Goal: Browse casually: Explore the website without a specific task or goal

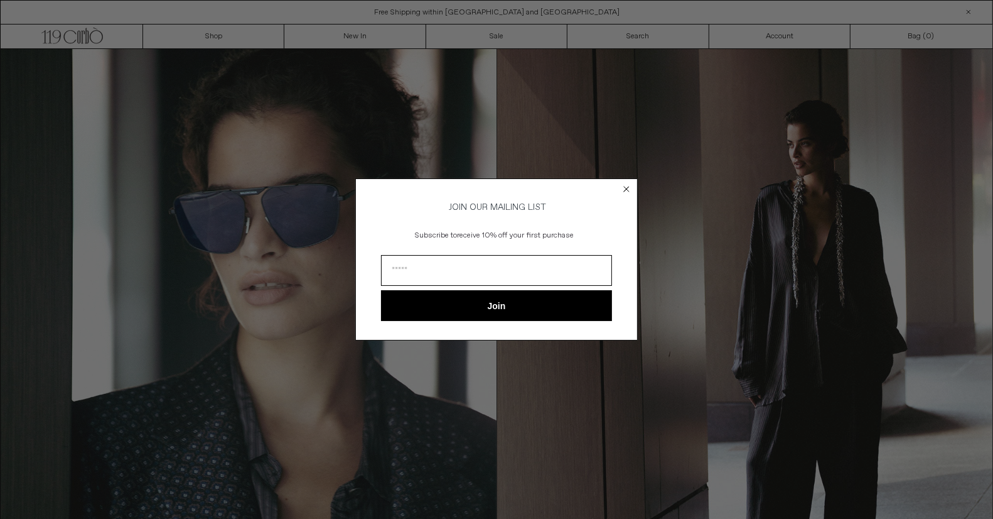
click at [625, 188] on circle "Close dialog" at bounding box center [627, 189] width 12 height 12
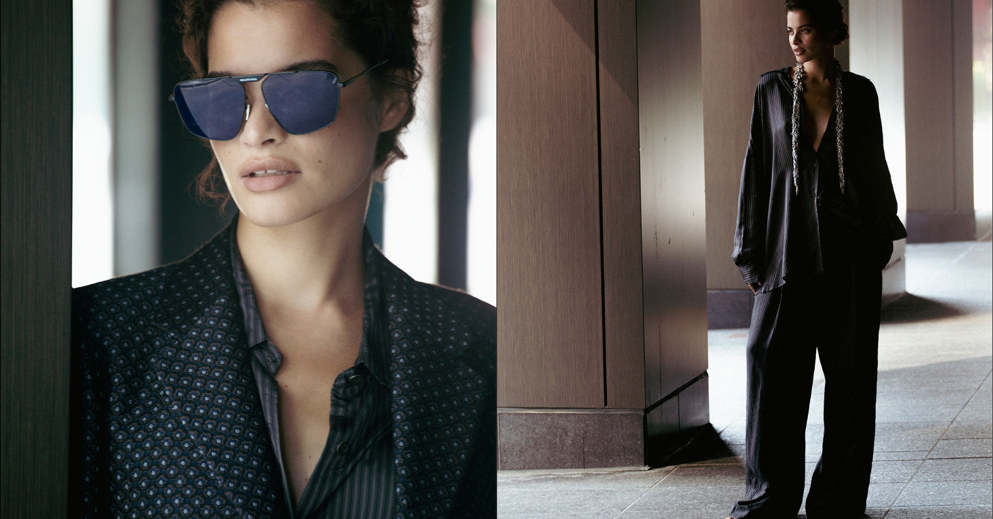
scroll to position [108, 0]
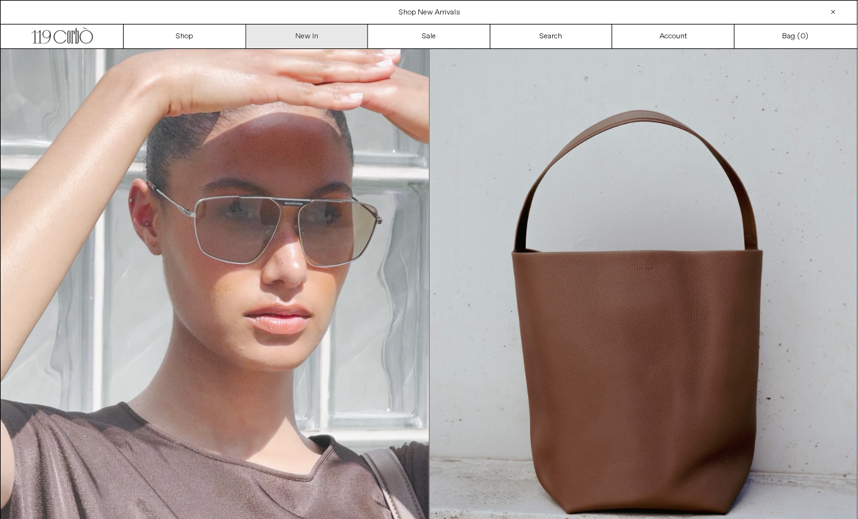
click at [325, 40] on link "New In" at bounding box center [307, 36] width 122 height 24
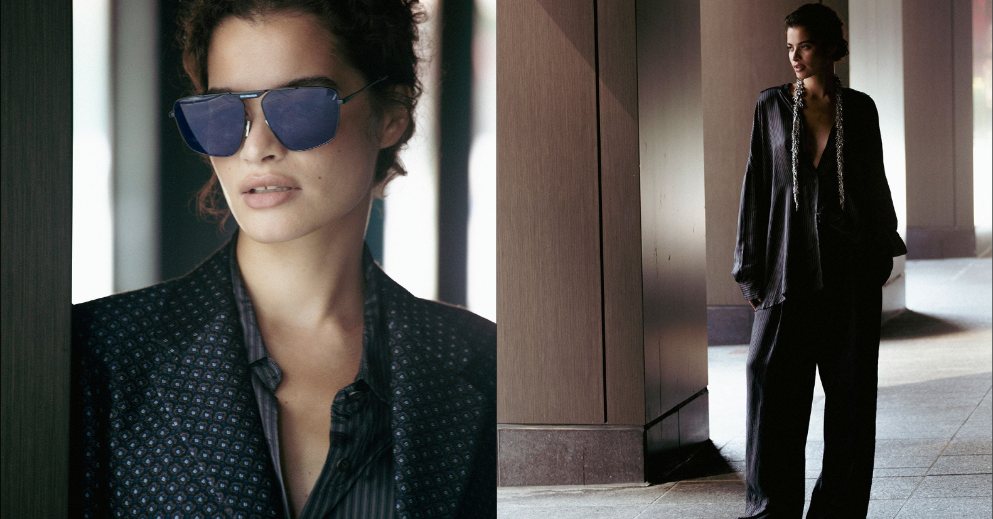
scroll to position [106, 0]
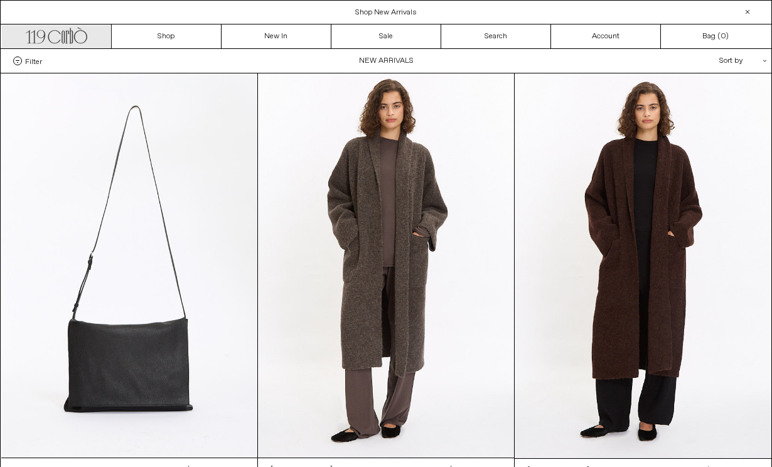
click at [57, 32] on icon ".cls-1, .cls-2 { fill: #231f20; stroke: #231f20; stroke-miterlimit: 10; stroke-…" at bounding box center [57, 34] width 62 height 18
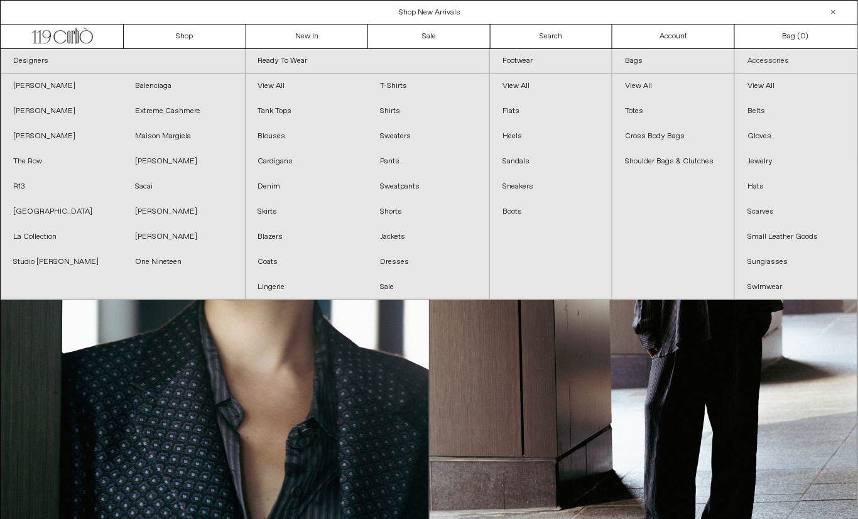
click at [762, 60] on link "Accessories" at bounding box center [796, 61] width 122 height 24
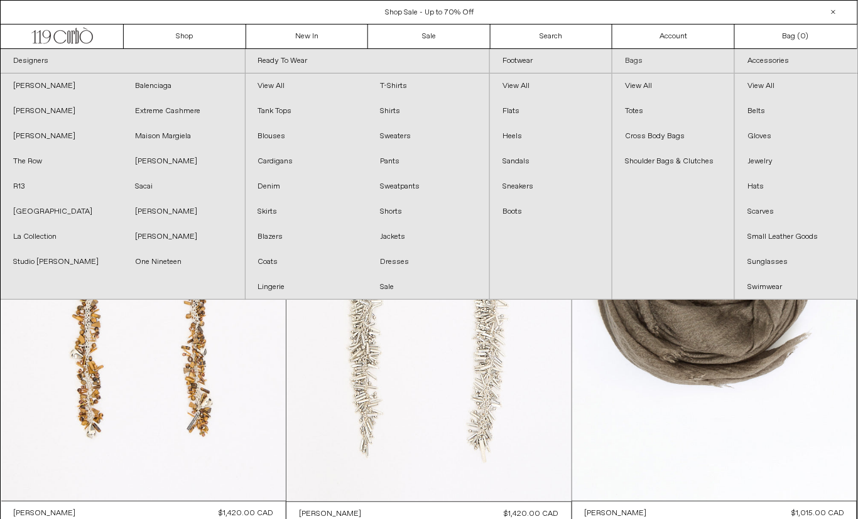
click at [639, 63] on link "Bags" at bounding box center [673, 61] width 122 height 24
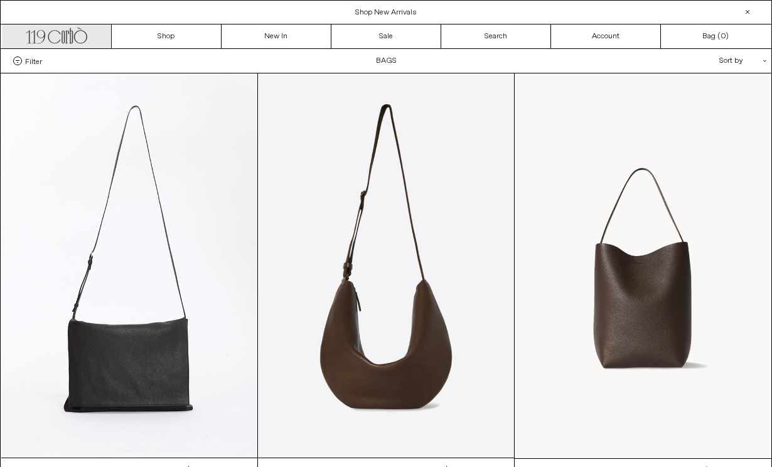
click at [84, 35] on icon ".cls-1, .cls-2 { fill: #231f20; stroke: #231f20; stroke-miterlimit: 10; stroke-…" at bounding box center [57, 34] width 62 height 18
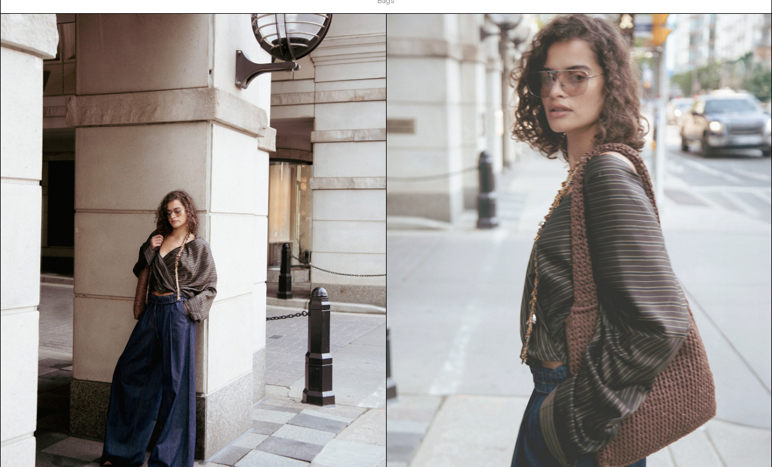
scroll to position [1105, 0]
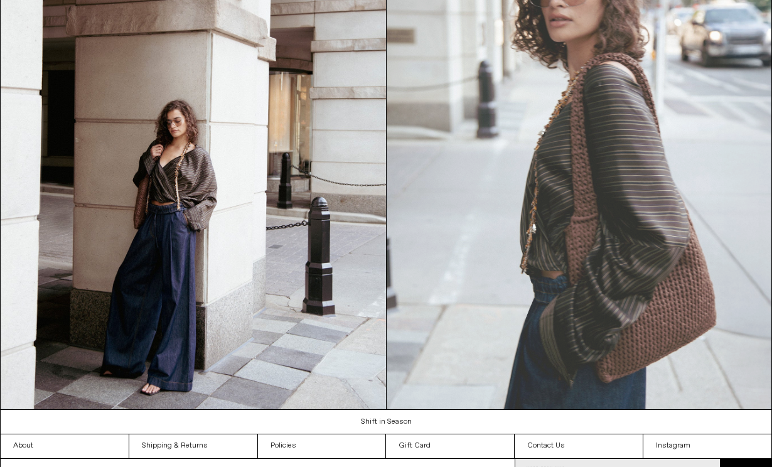
drag, startPoint x: 382, startPoint y: 415, endPoint x: 492, endPoint y: 1, distance: 428.4
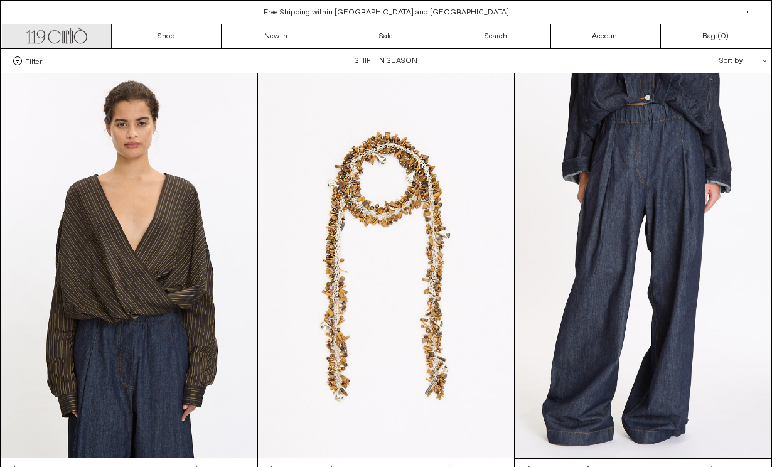
click at [70, 33] on icon at bounding box center [70, 36] width 3 height 16
click at [79, 36] on icon ".cls-1, .cls-2 { fill: #231f20; stroke: #231f20; stroke-miterlimit: 10; stroke-…" at bounding box center [57, 34] width 62 height 18
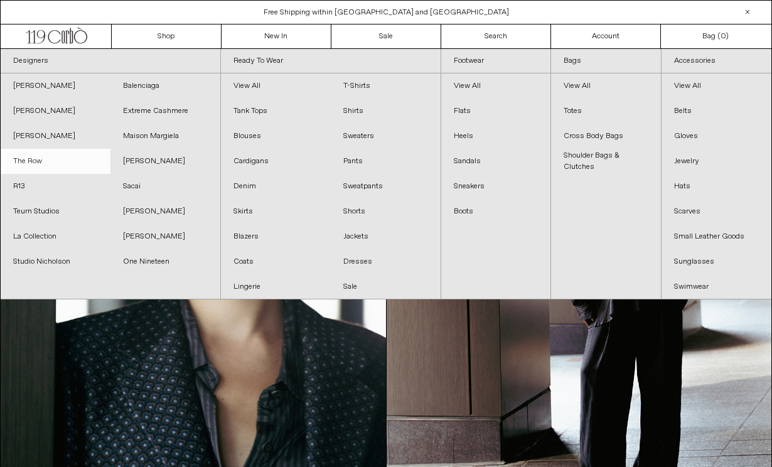
click at [31, 160] on link "The Row" at bounding box center [56, 161] width 110 height 25
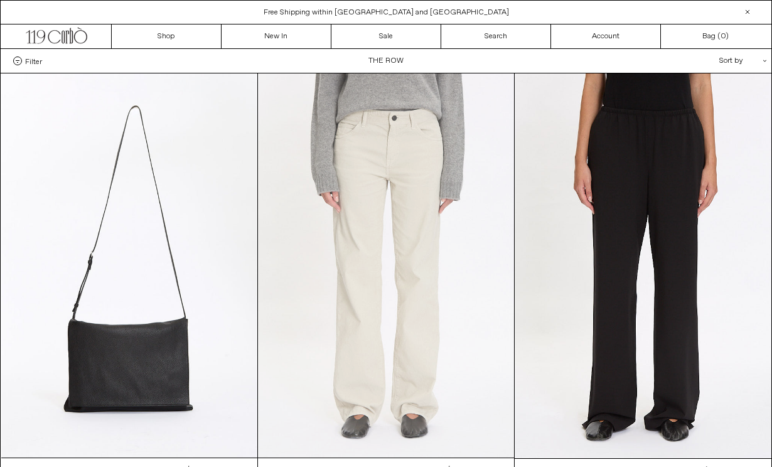
scroll to position [126, 0]
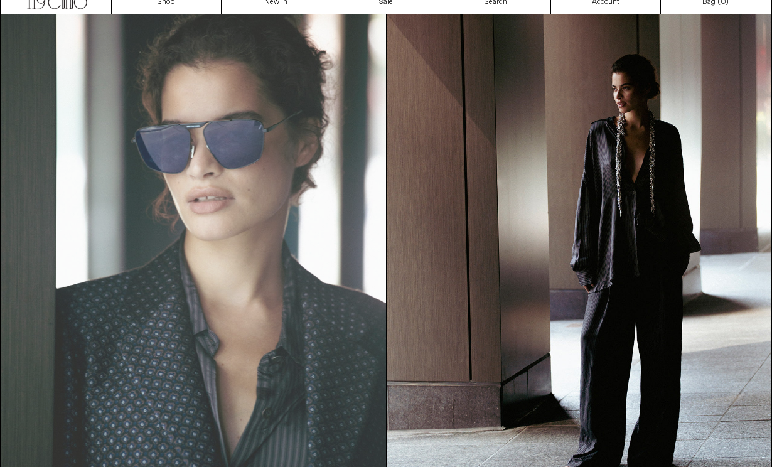
scroll to position [60, 0]
